Goal: Navigation & Orientation: Find specific page/section

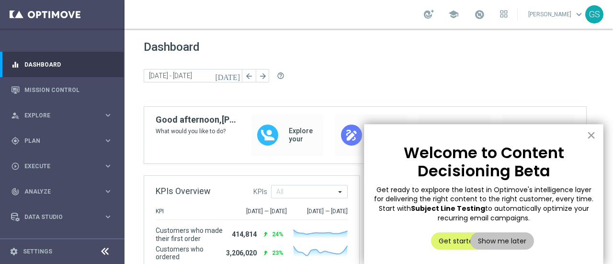
click at [589, 136] on button "×" at bounding box center [590, 134] width 9 height 15
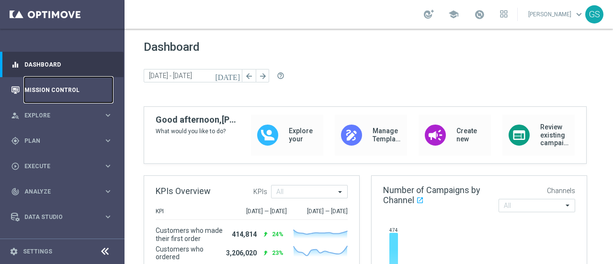
click at [67, 89] on link "Mission Control" at bounding box center [68, 89] width 88 height 25
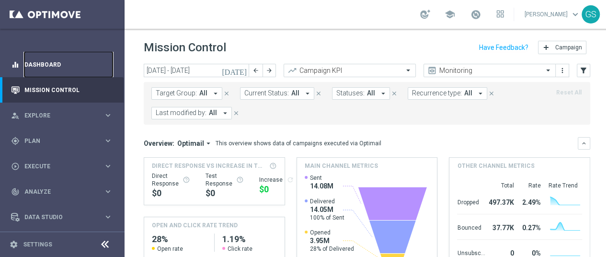
click at [68, 67] on link "Dashboard" at bounding box center [68, 64] width 88 height 25
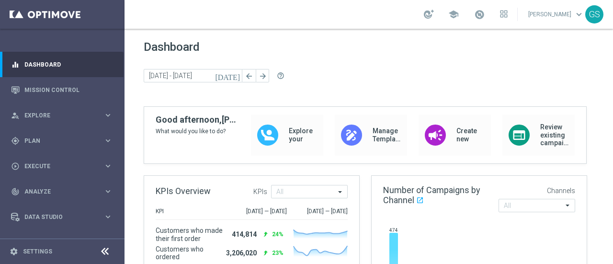
click at [539, 19] on link "[PERSON_NAME] keyboard_arrow_down" at bounding box center [556, 14] width 58 height 14
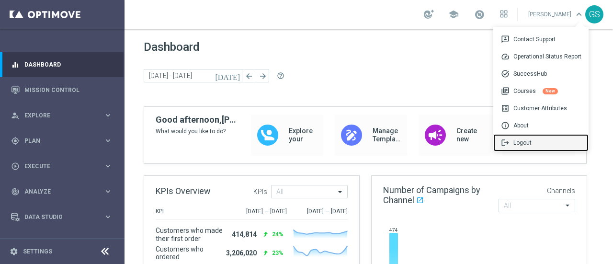
click at [535, 143] on div "logout Logout" at bounding box center [540, 142] width 95 height 17
